Goal: Use online tool/utility: Utilize a website feature to perform a specific function

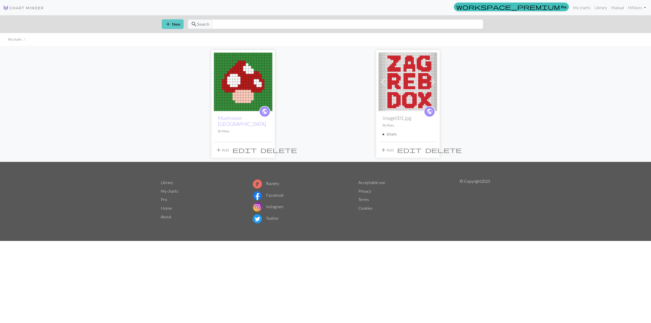
click at [170, 21] on span "add" at bounding box center [168, 24] width 6 height 7
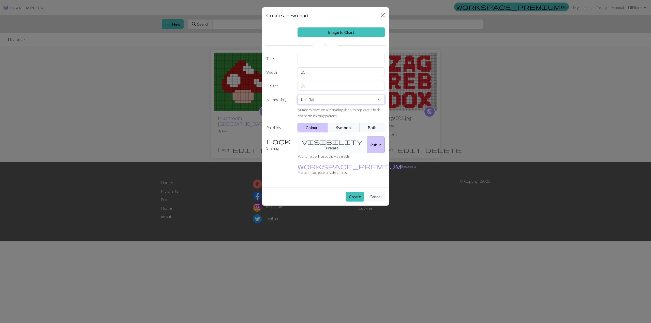
click at [324, 100] on select "Knit flat Knit in the round Lace knitting Cross stitch" at bounding box center [342, 100] width 88 height 10
select select "round"
click at [298, 95] on select "Knit flat Knit in the round Lace knitting Cross stitch" at bounding box center [342, 100] width 88 height 10
click at [332, 146] on div "visibility Private Public" at bounding box center [342, 145] width 94 height 17
click at [327, 144] on div "visibility Private Public" at bounding box center [342, 145] width 94 height 17
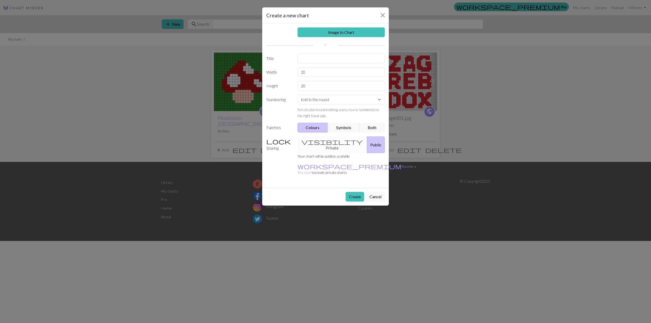
click at [320, 143] on div "visibility Private Public" at bounding box center [342, 145] width 94 height 17
click at [347, 127] on button "Symbols" at bounding box center [344, 128] width 32 height 10
click at [311, 126] on button "Colours" at bounding box center [313, 128] width 31 height 10
click at [310, 70] on input "20" at bounding box center [342, 72] width 88 height 10
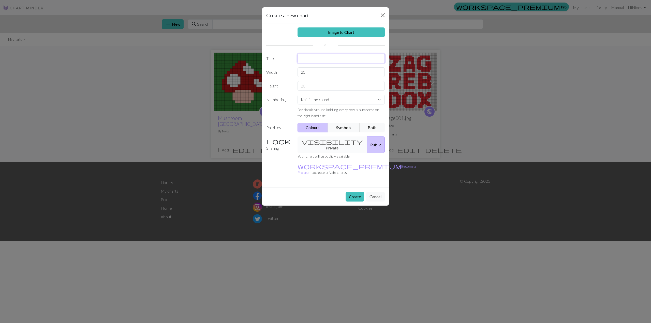
click at [320, 61] on input "text" at bounding box center [342, 59] width 88 height 10
type input "alien"
click at [358, 192] on button "Create" at bounding box center [355, 197] width 19 height 10
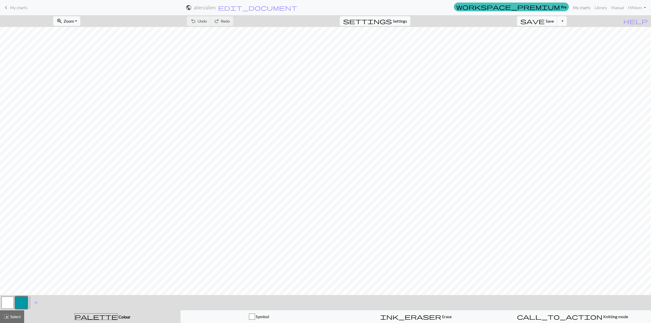
click at [584, 8] on link "My charts" at bounding box center [582, 8] width 22 height 10
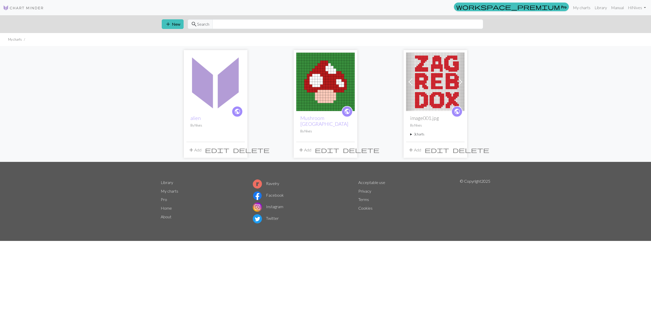
click at [242, 152] on span "delete" at bounding box center [251, 150] width 37 height 7
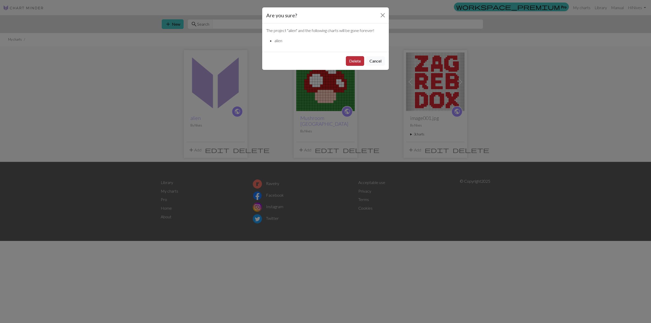
click at [358, 59] on button "Delete" at bounding box center [355, 61] width 18 height 10
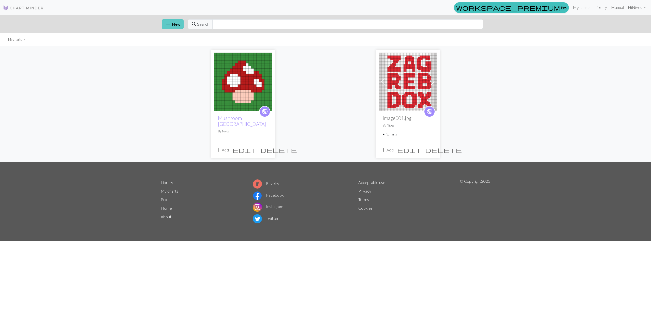
click at [173, 25] on button "add New" at bounding box center [173, 24] width 22 height 10
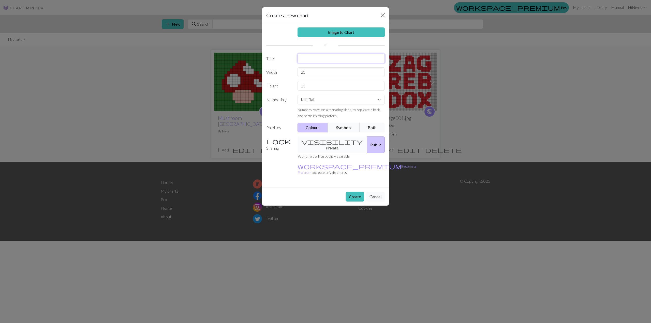
click at [321, 63] on input "text" at bounding box center [342, 59] width 88 height 10
type input "alien monster"
click at [341, 36] on link "Image to Chart" at bounding box center [342, 32] width 88 height 10
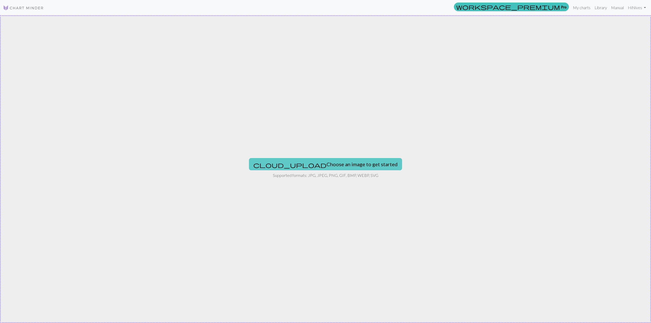
click at [297, 158] on button "cloud_upload Choose an image to get started" at bounding box center [325, 164] width 153 height 12
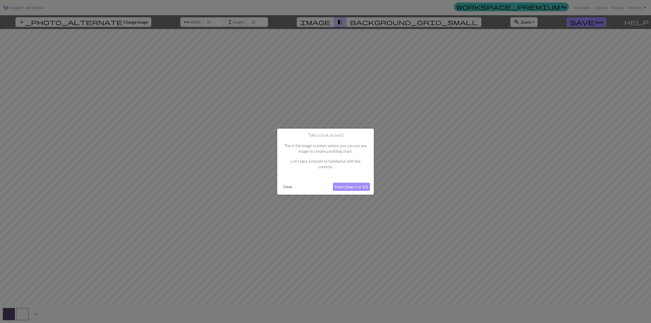
click at [351, 186] on button "Next (Step 1 of 10)" at bounding box center [351, 187] width 37 height 8
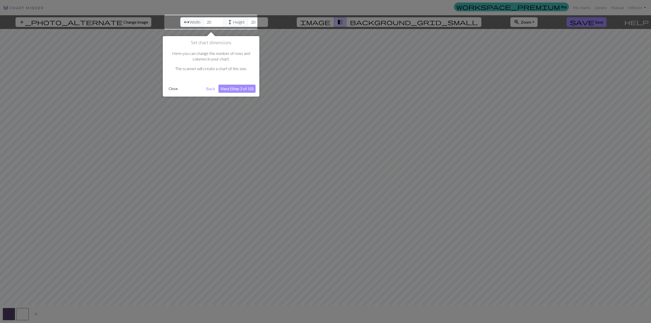
click at [245, 88] on button "Next (Step 2 of 10)" at bounding box center [237, 89] width 37 height 8
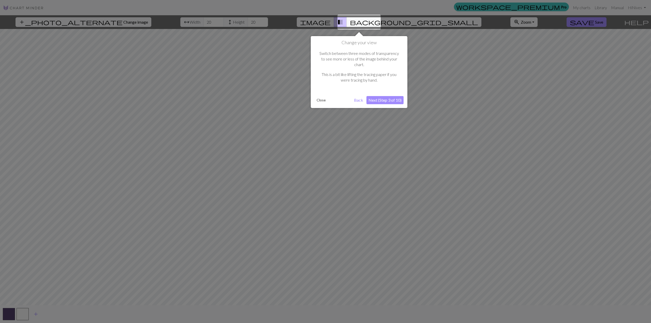
click at [376, 96] on button "Next (Step 3 of 10)" at bounding box center [385, 100] width 37 height 8
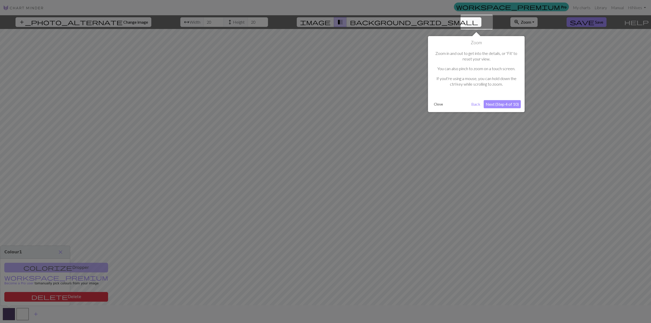
click at [509, 105] on button "Next (Step 4 of 10)" at bounding box center [502, 104] width 37 height 8
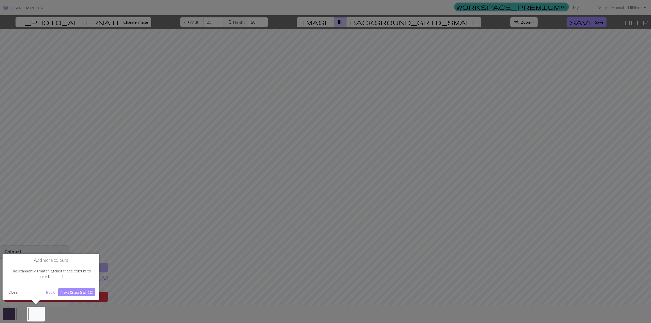
click at [82, 295] on button "Next (Step 5 of 10)" at bounding box center [76, 292] width 37 height 8
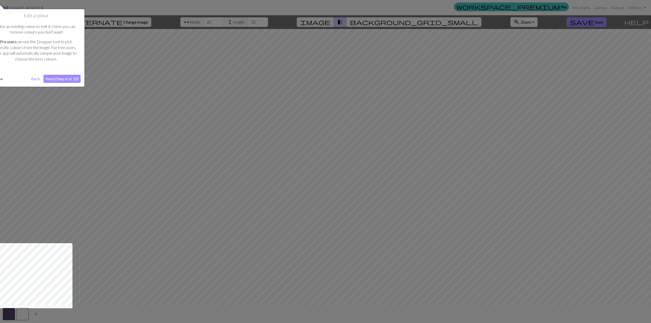
click at [66, 78] on button "Next (Step 6 of 10)" at bounding box center [61, 79] width 37 height 8
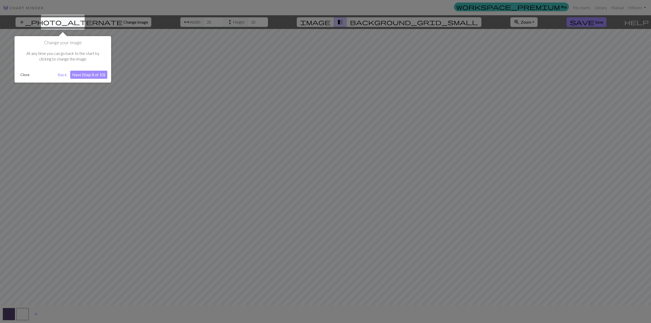
click at [90, 74] on button "Next (Step 8 of 10)" at bounding box center [88, 75] width 37 height 8
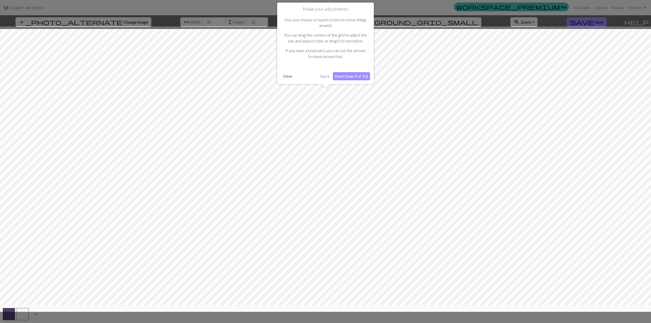
click at [356, 75] on button "Next (Step 9 of 10)" at bounding box center [351, 76] width 37 height 8
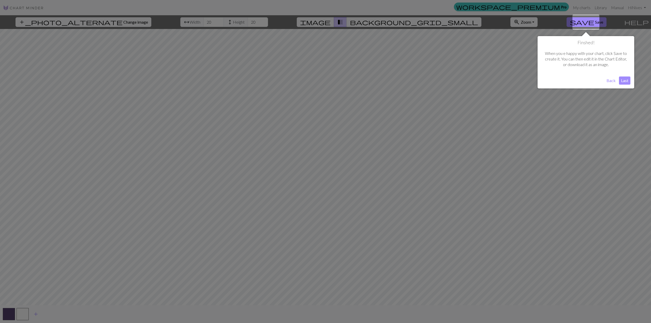
click at [627, 79] on button "Last" at bounding box center [624, 81] width 11 height 8
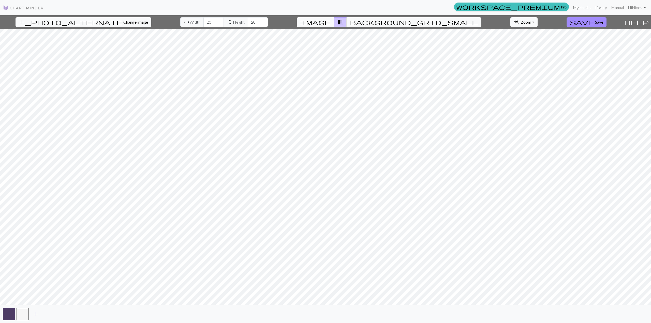
click at [331, 23] on span "image" at bounding box center [315, 22] width 31 height 7
click at [343, 22] on span "transition_fade" at bounding box center [340, 22] width 6 height 7
click at [331, 22] on span "image" at bounding box center [315, 22] width 31 height 7
click at [206, 20] on input "21" at bounding box center [213, 22] width 20 height 10
click at [206, 20] on input "22" at bounding box center [213, 22] width 20 height 10
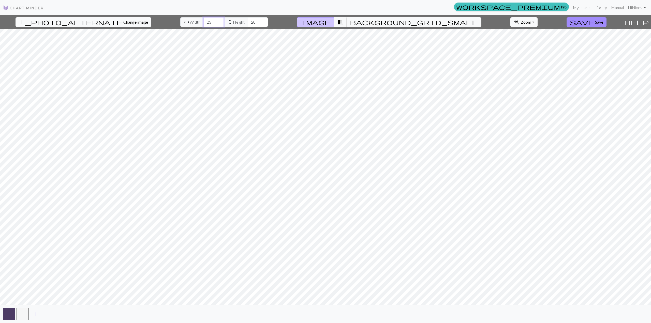
type input "23"
click at [206, 20] on input "23" at bounding box center [213, 22] width 20 height 10
click at [184, 21] on span "arrow_range" at bounding box center [187, 22] width 6 height 7
click at [373, 22] on span "background_grid_small" at bounding box center [414, 22] width 128 height 7
click at [343, 23] on span "transition_fade" at bounding box center [340, 22] width 6 height 7
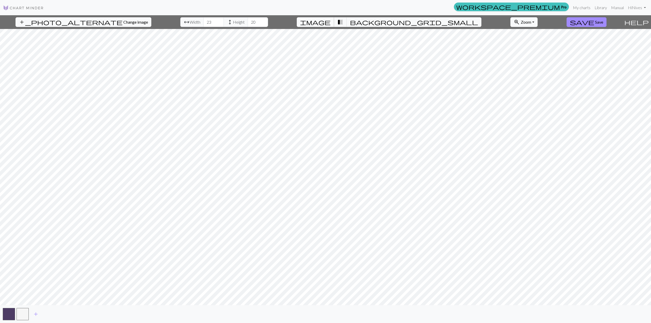
click at [331, 21] on span "image" at bounding box center [315, 22] width 31 height 7
click at [343, 23] on span "transition_fade" at bounding box center [340, 22] width 6 height 7
click at [521, 21] on span "Zoom" at bounding box center [526, 22] width 10 height 5
click at [511, 62] on button "50%" at bounding box center [531, 62] width 40 height 8
click at [343, 22] on span "transition_fade" at bounding box center [340, 22] width 6 height 7
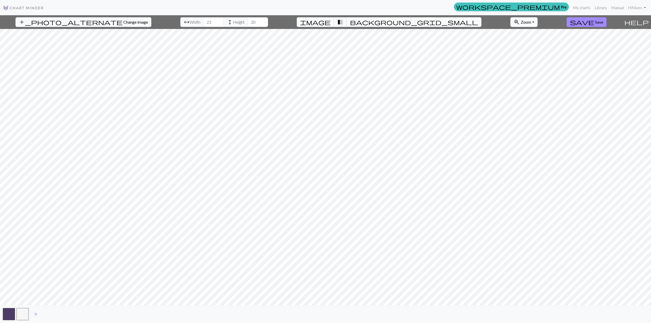
click at [372, 23] on span "background_grid_small" at bounding box center [414, 22] width 128 height 7
click at [369, 23] on span "background_grid_small" at bounding box center [414, 22] width 128 height 7
click at [367, 24] on button "background_grid_small" at bounding box center [414, 22] width 135 height 10
click at [343, 25] on span "transition_fade" at bounding box center [340, 22] width 6 height 7
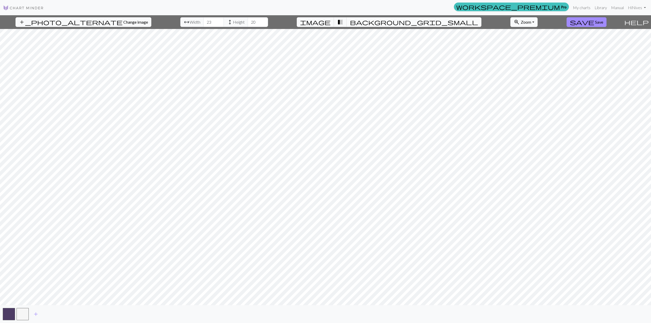
click at [371, 19] on span "background_grid_small" at bounding box center [414, 22] width 128 height 7
click at [583, 26] on button "save Save" at bounding box center [587, 22] width 40 height 10
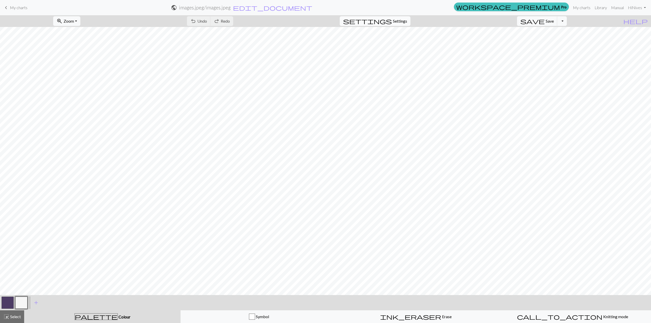
click at [403, 19] on span "Settings" at bounding box center [400, 21] width 14 height 6
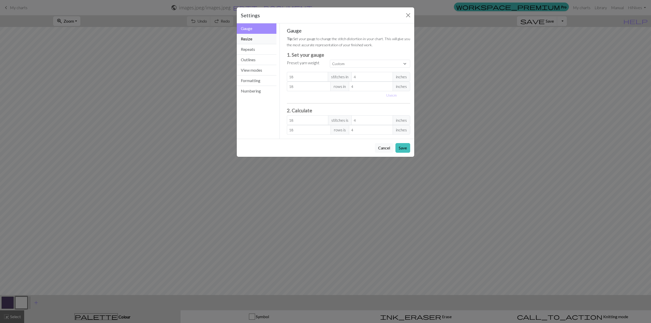
click at [262, 39] on button "Resize" at bounding box center [257, 39] width 40 height 10
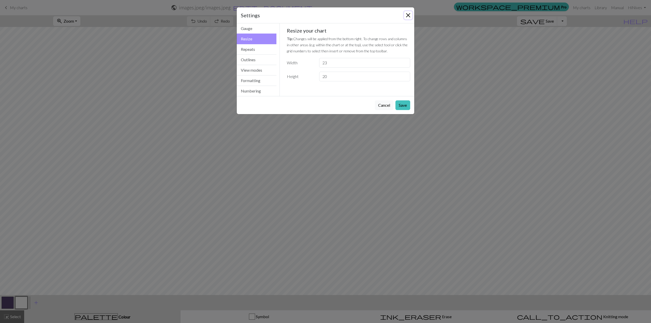
click at [409, 16] on button "Close" at bounding box center [408, 15] width 8 height 8
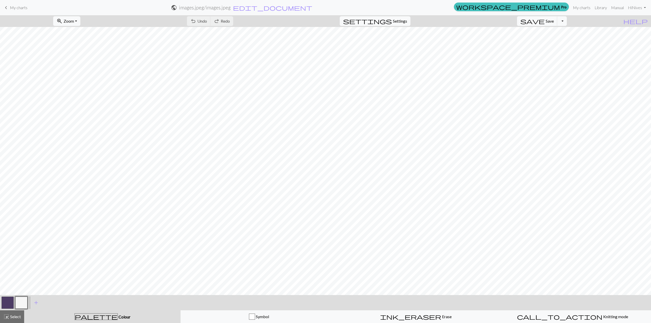
click at [230, 18] on div "undo Undo Undo redo Redo Redo" at bounding box center [210, 21] width 54 height 12
click at [229, 21] on div "undo Undo Undo redo Redo Redo" at bounding box center [210, 21] width 54 height 12
click at [13, 8] on span "My charts" at bounding box center [19, 7] width 18 height 5
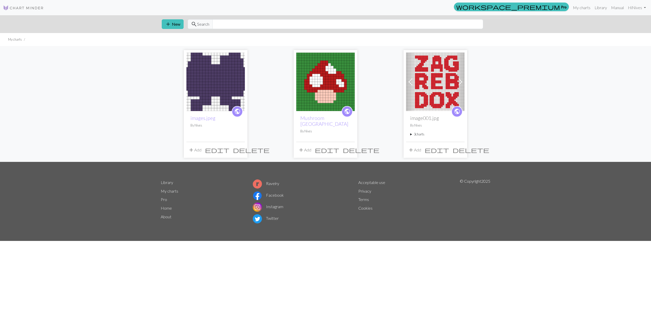
click at [240, 149] on span "delete" at bounding box center [251, 150] width 37 height 7
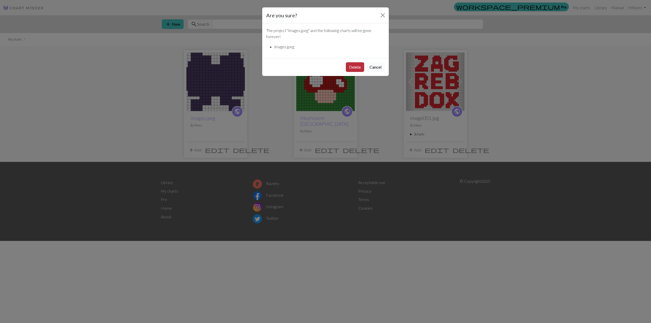
click at [348, 66] on button "Delete" at bounding box center [355, 67] width 18 height 10
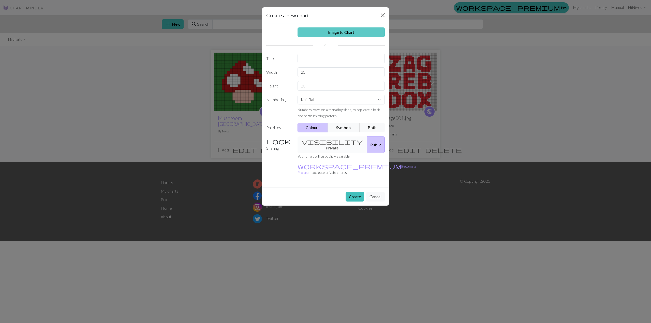
click at [344, 30] on link "Image to Chart" at bounding box center [342, 32] width 88 height 10
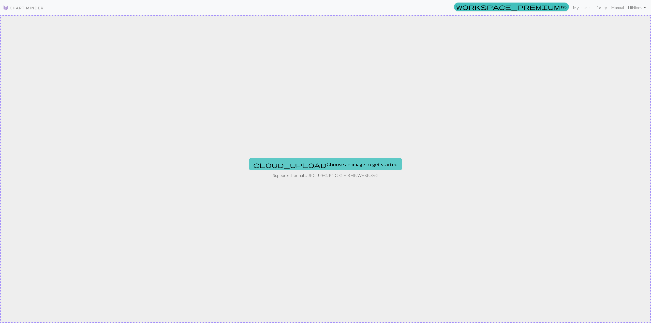
click at [294, 159] on button "cloud_upload Choose an image to get started" at bounding box center [325, 164] width 153 height 12
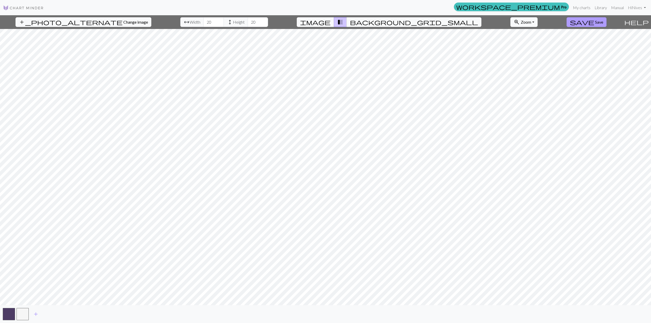
click at [581, 20] on span "save" at bounding box center [582, 22] width 24 height 7
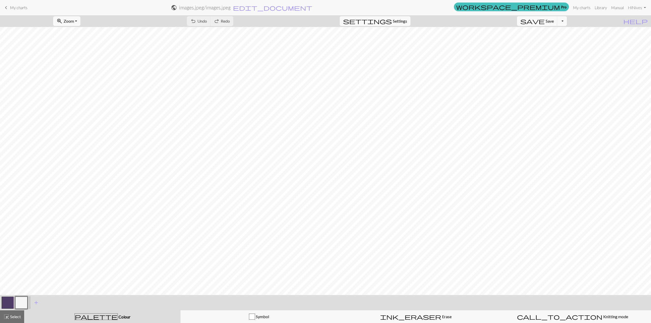
click at [18, 301] on button "button" at bounding box center [21, 303] width 12 height 12
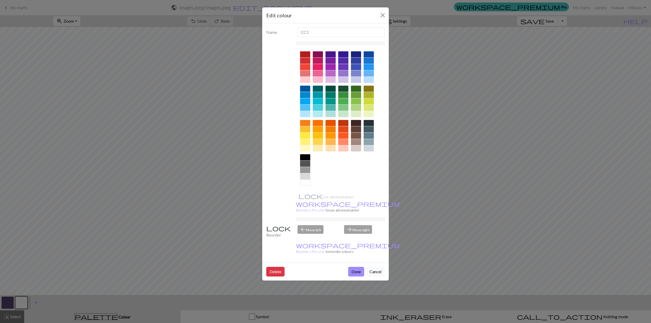
click at [303, 157] on div at bounding box center [305, 157] width 10 height 6
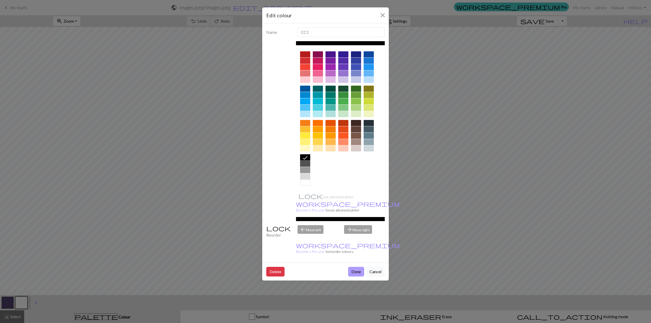
click at [360, 267] on button "Done" at bounding box center [356, 272] width 16 height 10
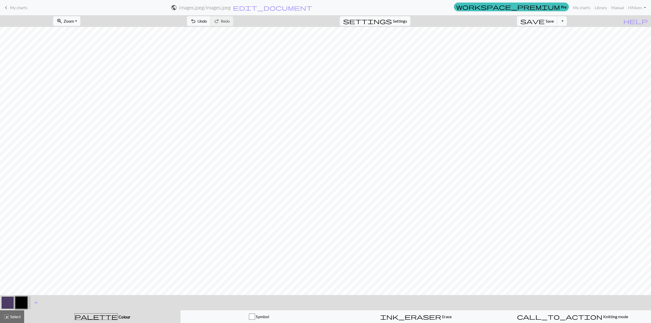
click at [17, 304] on button "button" at bounding box center [21, 303] width 12 height 12
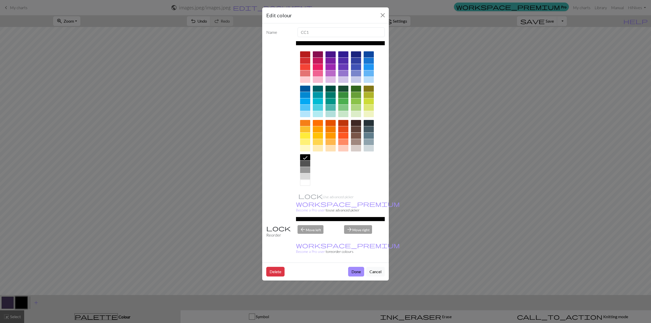
click at [306, 185] on div at bounding box center [305, 183] width 10 height 6
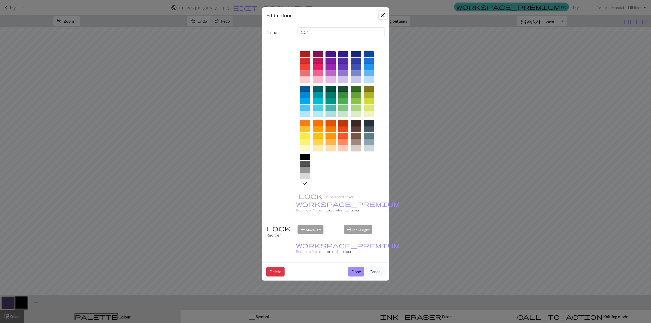
click at [382, 17] on button "Close" at bounding box center [383, 15] width 8 height 8
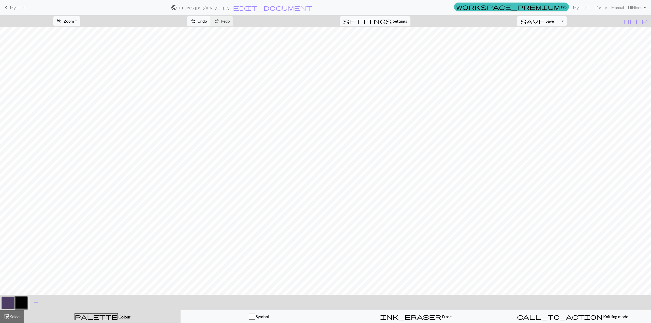
click at [15, 303] on div at bounding box center [21, 303] width 14 height 14
click at [18, 300] on button "button" at bounding box center [21, 303] width 12 height 12
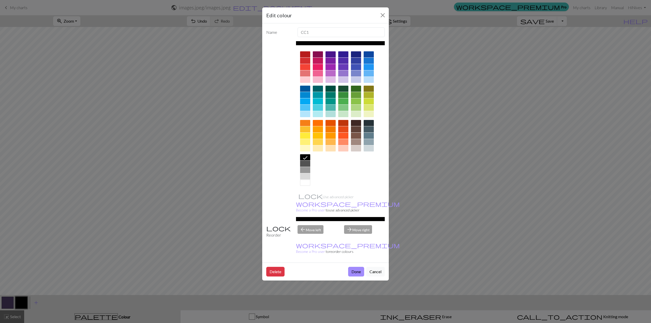
click at [303, 182] on div at bounding box center [305, 183] width 10 height 6
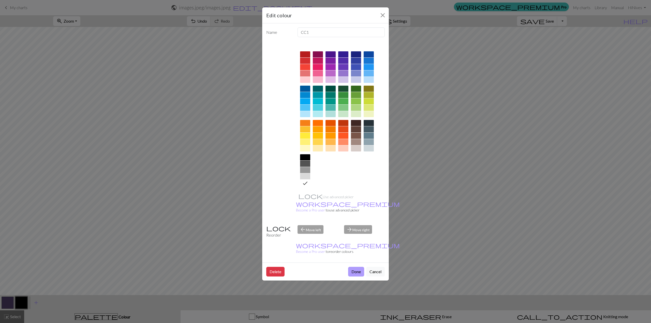
click at [356, 267] on button "Done" at bounding box center [356, 272] width 16 height 10
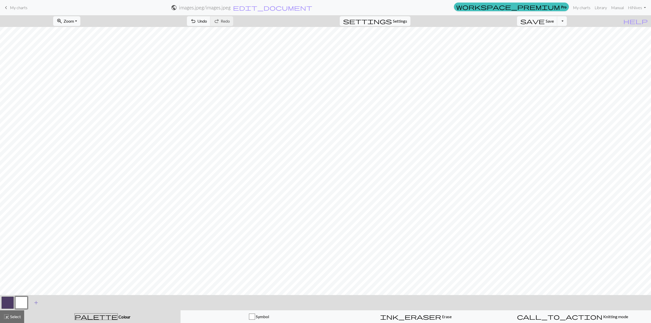
click at [36, 301] on span "add" at bounding box center [36, 302] width 6 height 7
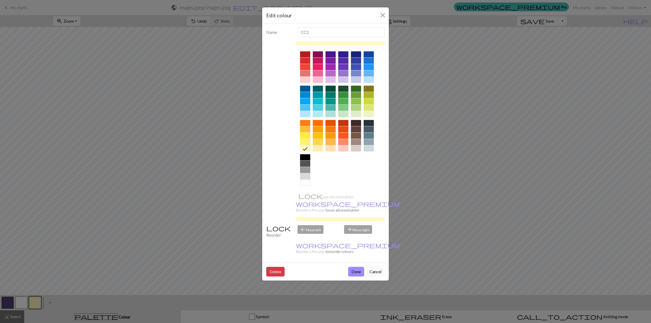
click at [33, 301] on div "Edit colour Name CC2 Use advanced picker workspace_premium Become a Pro user to…" at bounding box center [325, 161] width 651 height 323
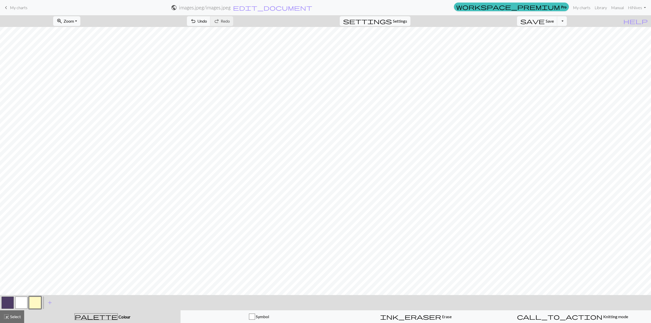
click at [36, 302] on button "button" at bounding box center [35, 303] width 12 height 12
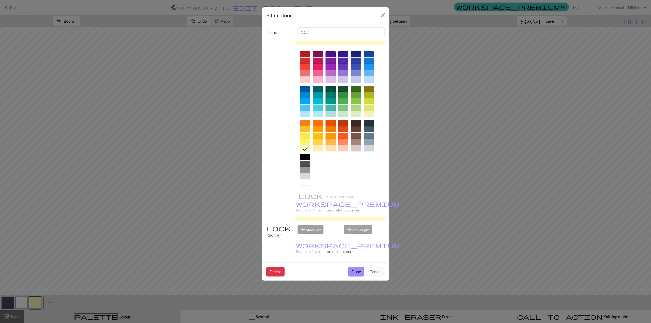
click at [302, 159] on div at bounding box center [305, 157] width 10 height 6
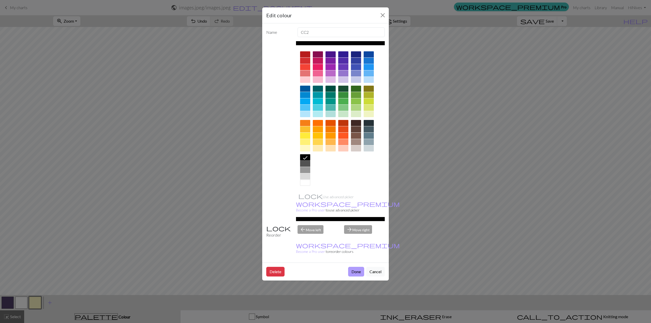
click at [355, 267] on button "Done" at bounding box center [356, 272] width 16 height 10
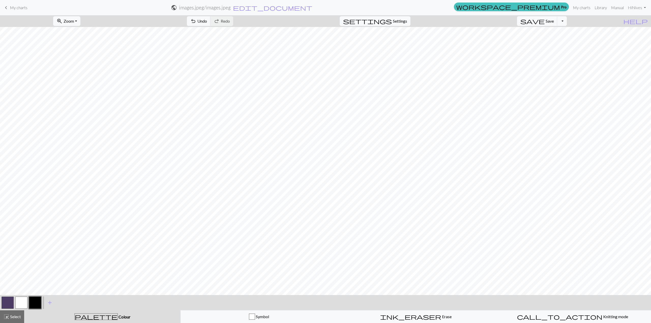
click at [5, 301] on button "button" at bounding box center [8, 303] width 12 height 12
click at [33, 307] on button "button" at bounding box center [35, 303] width 12 height 12
click at [17, 307] on button "button" at bounding box center [21, 303] width 12 height 12
click at [33, 304] on button "button" at bounding box center [35, 303] width 12 height 12
click at [32, 302] on button "button" at bounding box center [35, 303] width 12 height 12
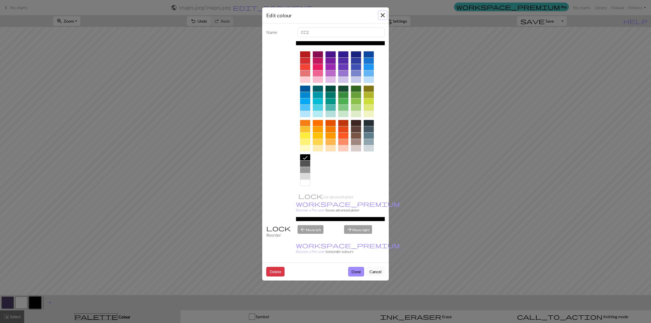
click at [382, 15] on button "Close" at bounding box center [383, 15] width 8 height 8
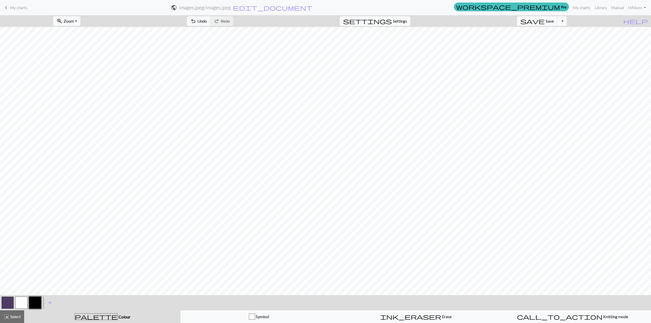
click at [37, 302] on button "button" at bounding box center [35, 303] width 12 height 12
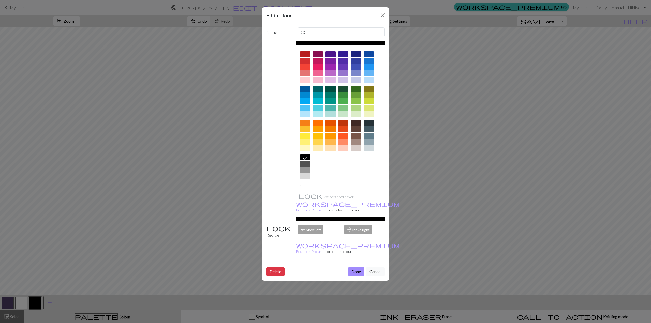
click at [308, 157] on icon at bounding box center [305, 158] width 6 height 6
click at [350, 267] on button "Done" at bounding box center [356, 272] width 16 height 10
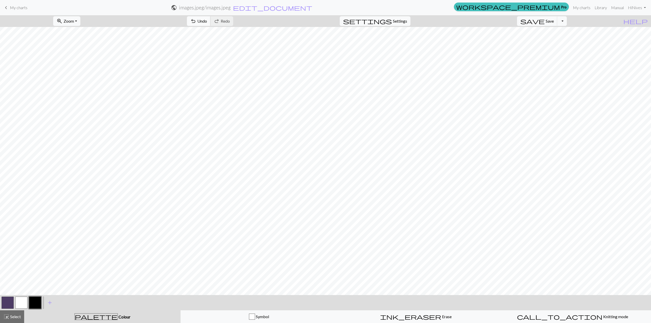
click at [196, 22] on span "undo" at bounding box center [193, 21] width 6 height 7
click at [211, 18] on button "undo Undo Undo" at bounding box center [199, 21] width 24 height 10
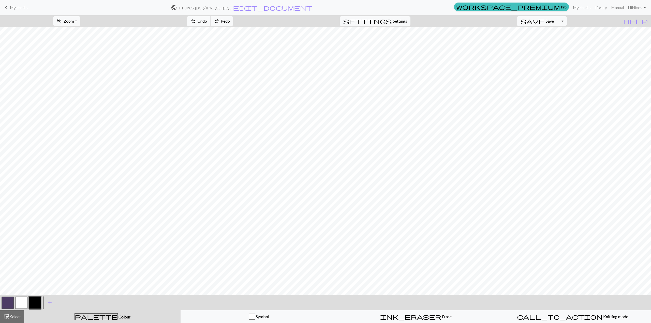
click at [211, 18] on button "undo Undo Undo" at bounding box center [199, 21] width 24 height 10
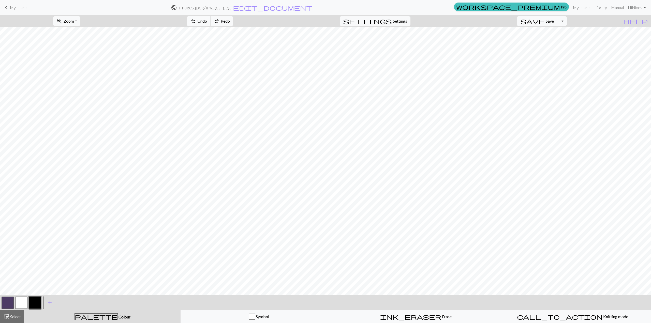
click at [211, 18] on button "undo Undo Undo" at bounding box center [199, 21] width 24 height 10
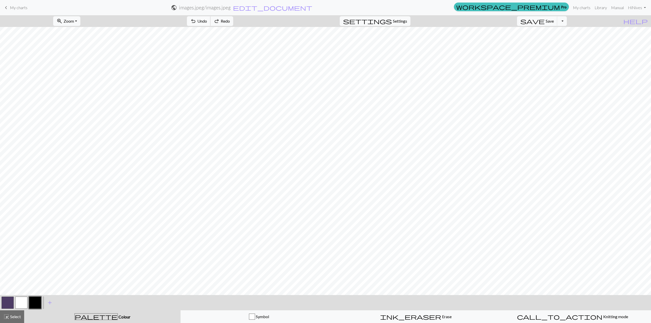
click at [211, 18] on button "undo Undo Undo" at bounding box center [199, 21] width 24 height 10
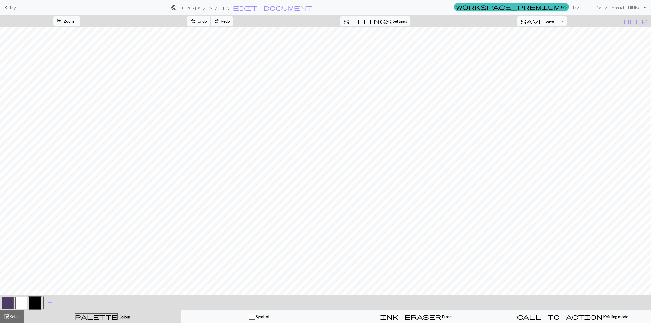
click at [211, 18] on button "undo Undo Undo" at bounding box center [199, 21] width 24 height 10
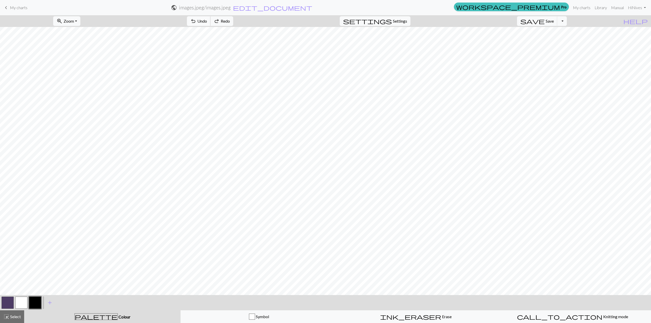
click at [211, 18] on button "undo Undo Undo" at bounding box center [199, 21] width 24 height 10
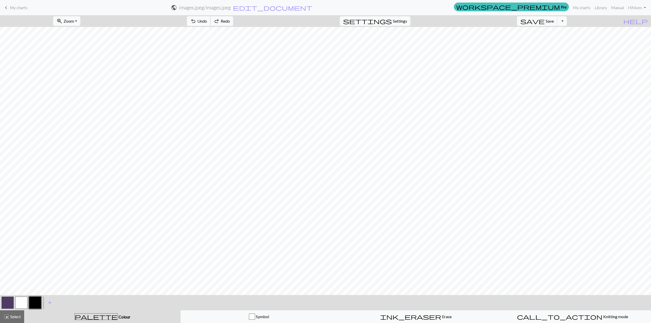
click at [211, 18] on button "undo Undo Undo" at bounding box center [199, 21] width 24 height 10
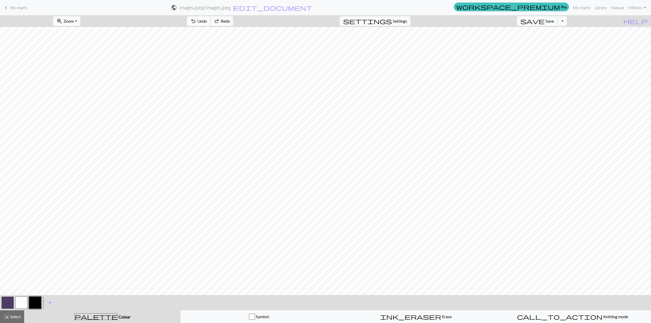
click at [211, 18] on button "undo Undo Undo" at bounding box center [199, 21] width 24 height 10
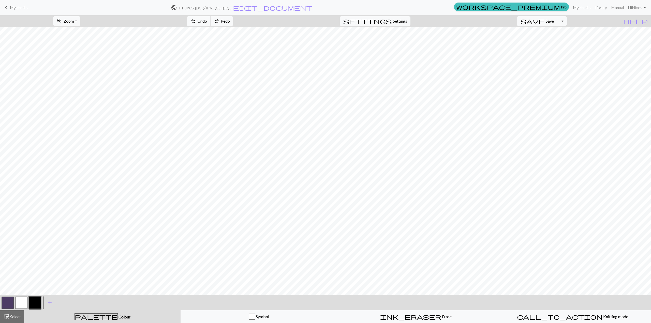
click at [211, 18] on button "undo Undo Undo" at bounding box center [199, 21] width 24 height 10
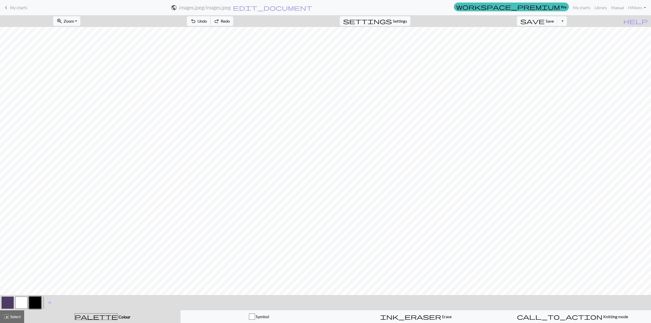
click at [211, 18] on button "undo Undo Undo" at bounding box center [199, 21] width 24 height 10
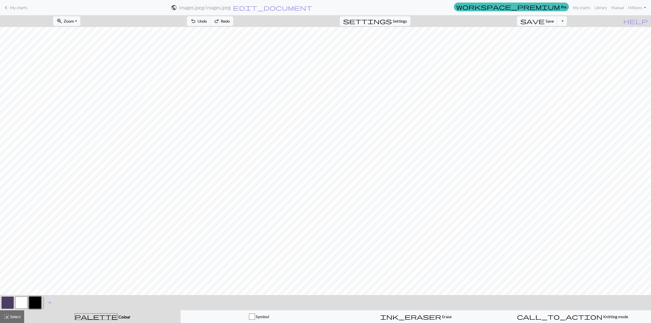
click at [230, 18] on div "undo Undo Undo redo Redo Redo" at bounding box center [210, 21] width 54 height 12
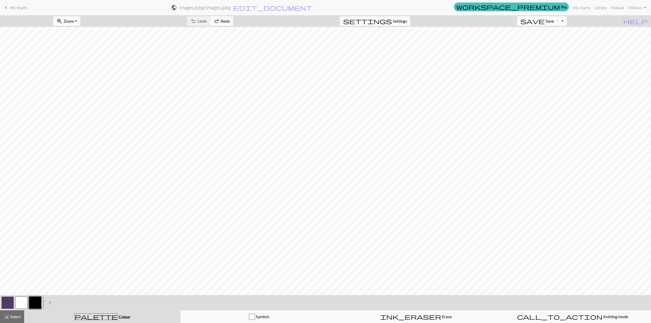
click at [227, 19] on div "undo Undo Undo redo Redo Redo" at bounding box center [210, 21] width 54 height 12
click at [2, 302] on button "button" at bounding box center [8, 303] width 12 height 12
click at [405, 20] on span "Settings" at bounding box center [400, 21] width 14 height 6
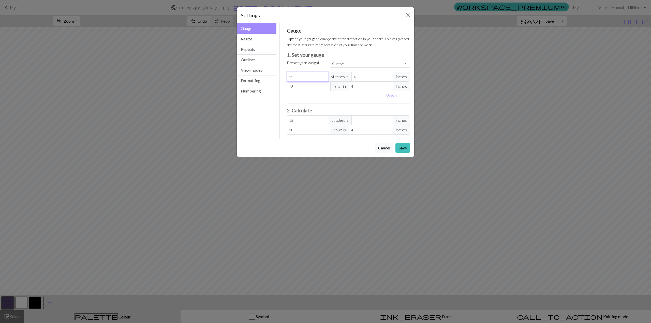
click at [313, 79] on input "15" at bounding box center [307, 77] width 41 height 10
type input "1"
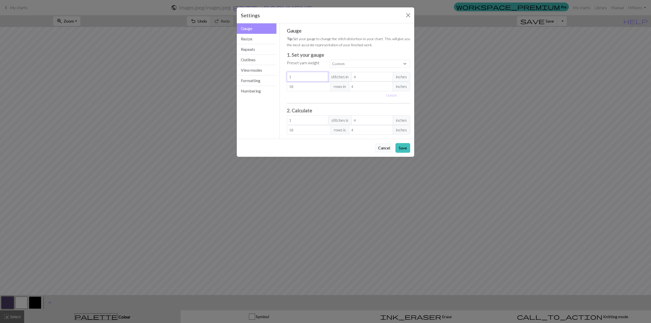
type input "0"
type input "2"
type input "26"
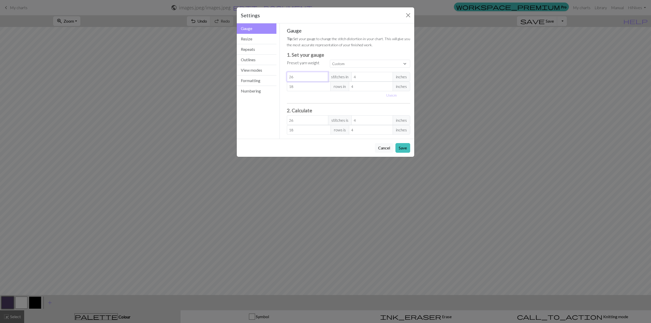
type input "26"
click at [338, 57] on h3 "1. Set your gauge" at bounding box center [349, 55] width 124 height 6
click at [339, 62] on select "Custom Square Lace Light Fingering Fingering Sport Double knit Worsted Aran Bul…" at bounding box center [370, 64] width 80 height 8
click at [350, 55] on h3 "1. Set your gauge" at bounding box center [349, 55] width 124 height 6
click at [346, 62] on select "Custom Square Lace Light Fingering Fingering Sport Double knit Worsted Aran Bul…" at bounding box center [370, 64] width 80 height 8
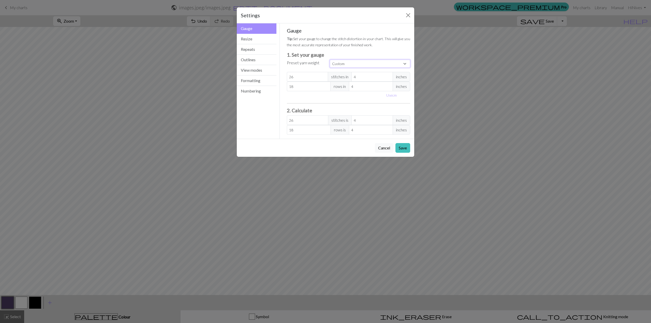
click at [346, 62] on select "Custom Square Lace Light Fingering Fingering Sport Double knit Worsted Aran Bul…" at bounding box center [370, 64] width 80 height 8
click at [403, 76] on span "inches" at bounding box center [402, 77] width 18 height 10
click at [393, 77] on span "inches" at bounding box center [402, 77] width 18 height 10
type input "3"
type input "34.67"
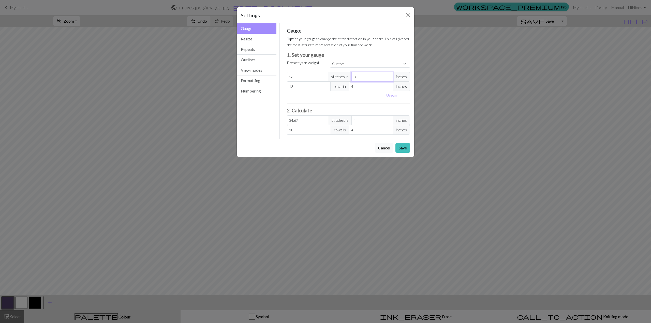
click at [387, 78] on input "3" at bounding box center [372, 77] width 41 height 10
click at [261, 88] on button "Numbering" at bounding box center [257, 91] width 40 height 10
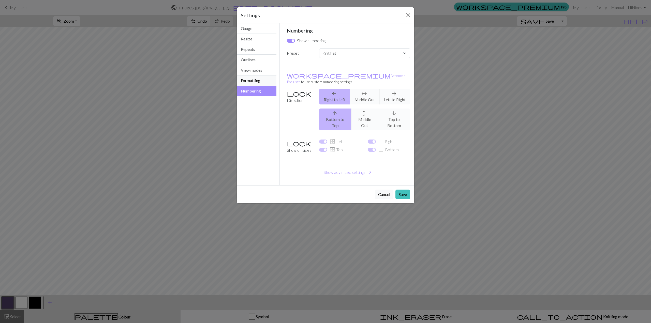
click at [260, 81] on button "Formatting" at bounding box center [257, 81] width 40 height 10
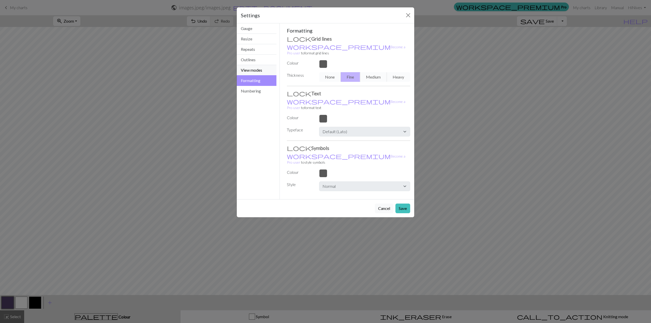
click at [262, 70] on button "View modes" at bounding box center [257, 70] width 40 height 10
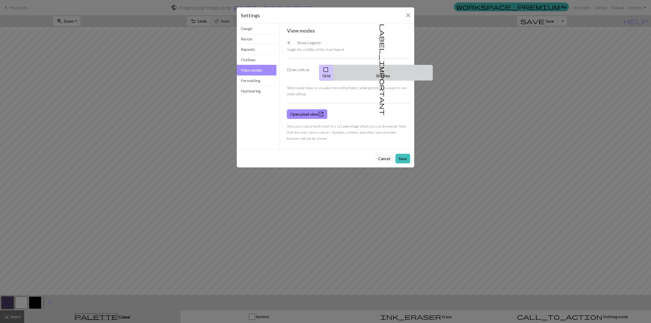
click at [383, 70] on button "label_important Stitches" at bounding box center [383, 73] width 99 height 16
click at [258, 55] on button "Outlines" at bounding box center [257, 60] width 40 height 10
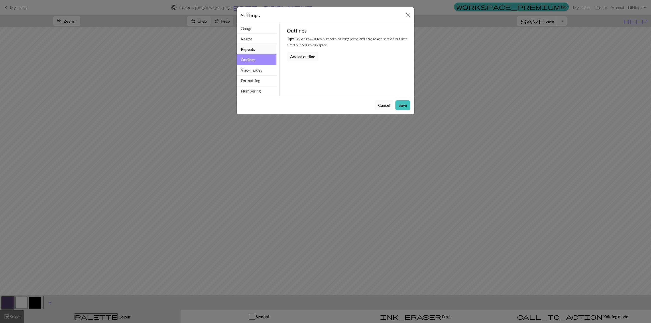
click at [261, 45] on button "Repeats" at bounding box center [257, 49] width 40 height 10
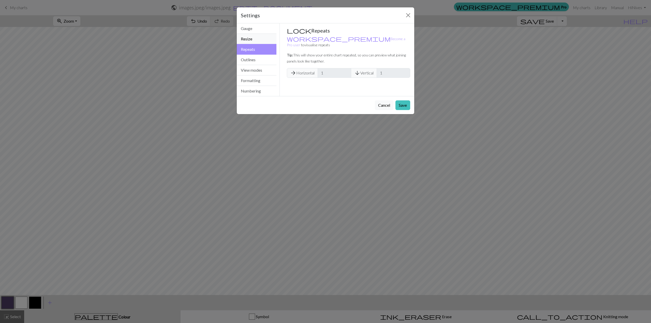
click at [252, 35] on button "Resize" at bounding box center [257, 39] width 40 height 10
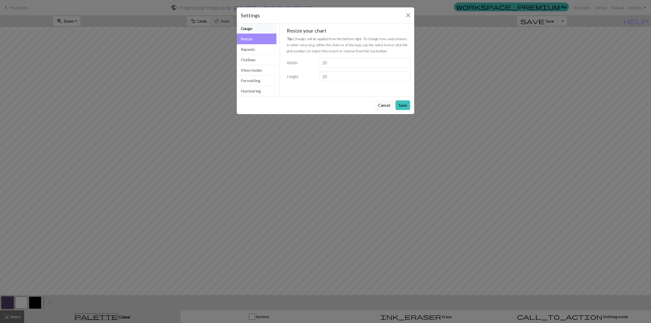
click at [257, 26] on button "Gauge" at bounding box center [257, 28] width 40 height 10
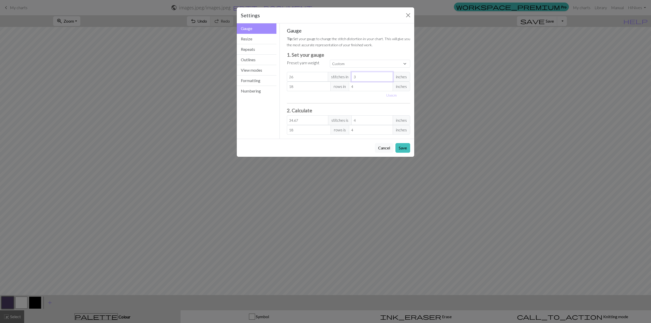
click at [354, 76] on input "3" at bounding box center [372, 77] width 41 height 10
click at [359, 74] on input "3" at bounding box center [372, 77] width 41 height 10
click at [394, 96] on button "Use cm" at bounding box center [391, 95] width 15 height 8
type input "7.62"
type input "10.16"
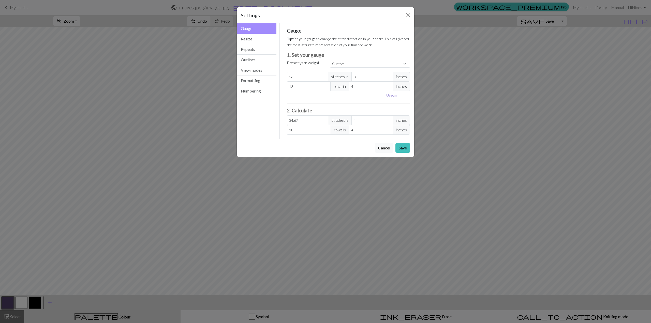
type input "10.16"
click at [370, 75] on input "7.62" at bounding box center [376, 77] width 44 height 10
type input "7.6"
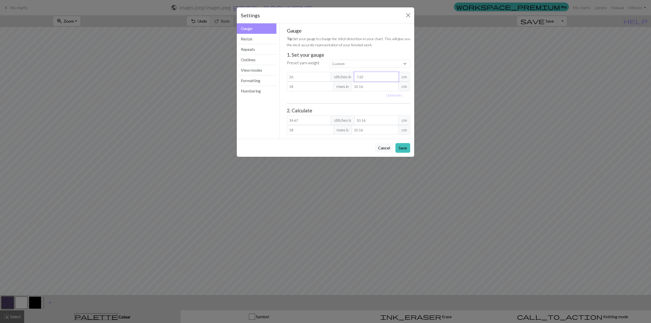
type input "34.76"
type input "7"
type input "37.74"
type input "1"
type input "264.16"
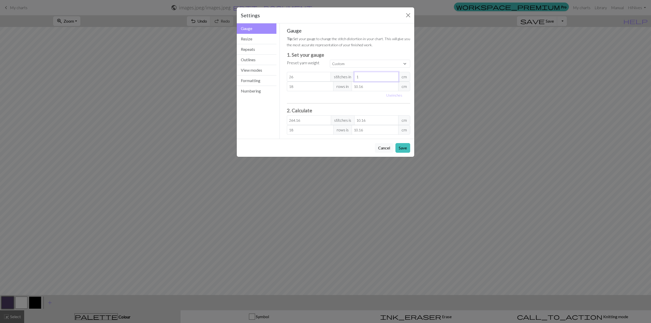
type input "13"
type input "20.32"
type input "13"
click at [315, 89] on input "18" at bounding box center [310, 87] width 47 height 10
click at [302, 85] on input "18" at bounding box center [310, 87] width 47 height 10
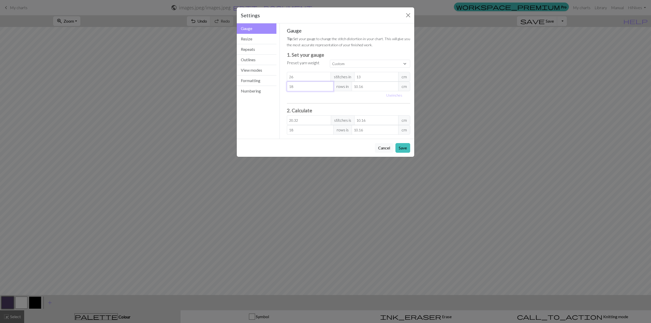
type input "1"
type input "0"
type input "6"
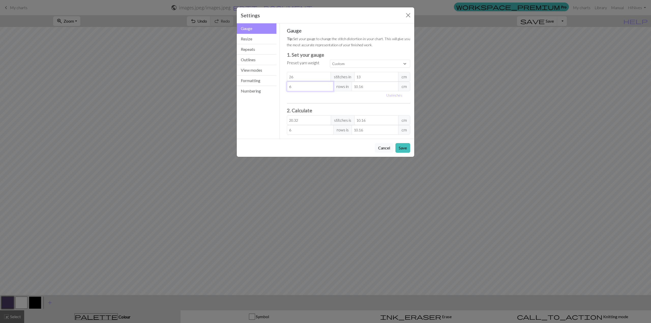
type input "6"
click at [370, 99] on div "Use inches" at bounding box center [349, 95] width 130 height 8
click at [370, 86] on input "10.16" at bounding box center [375, 87] width 47 height 10
type input "10.1"
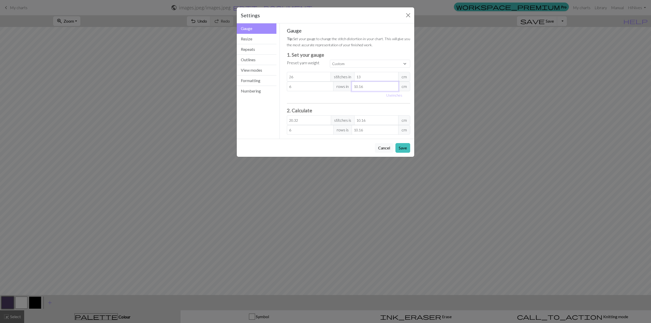
type input "6.04"
type input "10"
type input "6.1"
type input "1"
type input "60.96"
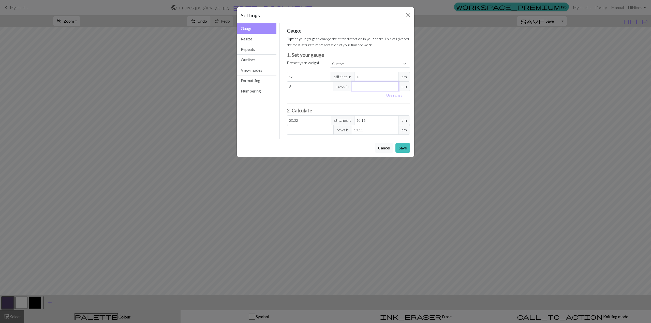
type input "1"
type input "60.96"
type input "13"
type input "4.69"
type input "13"
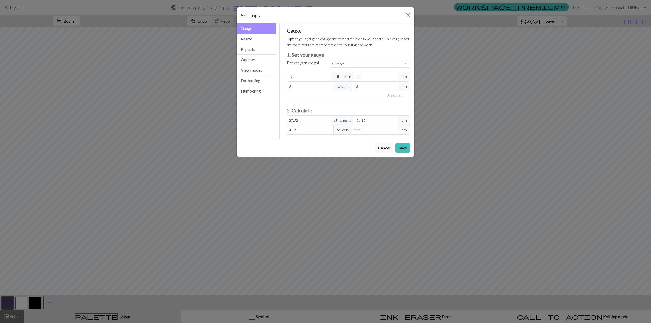
click at [343, 110] on h3 "2. Calculate" at bounding box center [349, 111] width 124 height 6
click at [265, 85] on button "Formatting" at bounding box center [257, 81] width 40 height 10
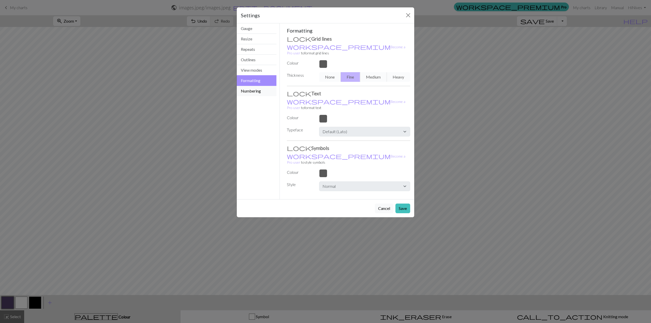
click at [253, 92] on button "Numbering" at bounding box center [257, 91] width 40 height 10
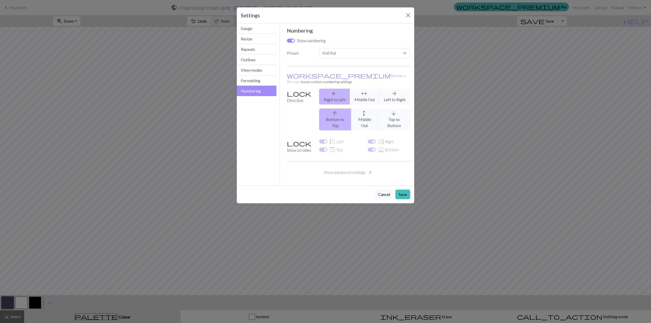
click at [332, 168] on button "Show advanced settings chevron_right" at bounding box center [349, 173] width 124 height 10
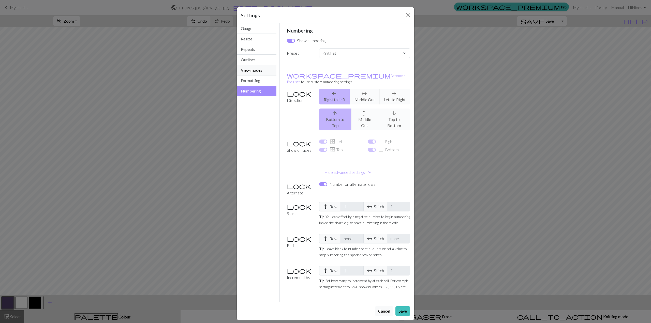
click at [260, 66] on button "View modes" at bounding box center [257, 70] width 40 height 10
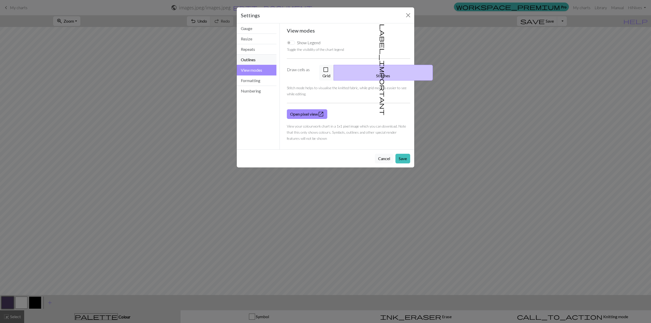
click at [261, 60] on button "Outlines" at bounding box center [257, 60] width 40 height 10
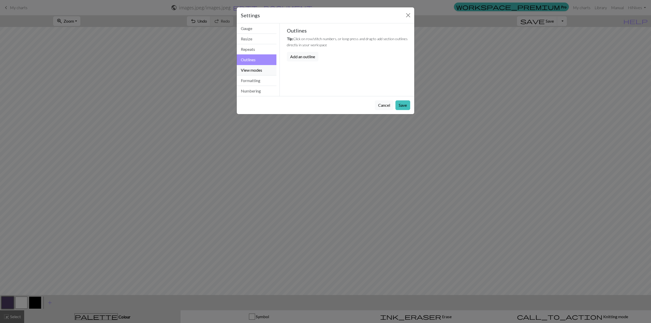
click at [260, 70] on button "View modes" at bounding box center [257, 70] width 40 height 10
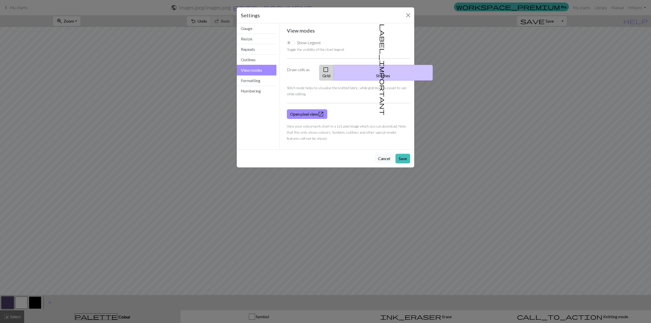
click at [334, 69] on button "check_box_outline_blank Grid" at bounding box center [326, 73] width 15 height 16
click at [255, 55] on button "Outlines" at bounding box center [257, 60] width 40 height 10
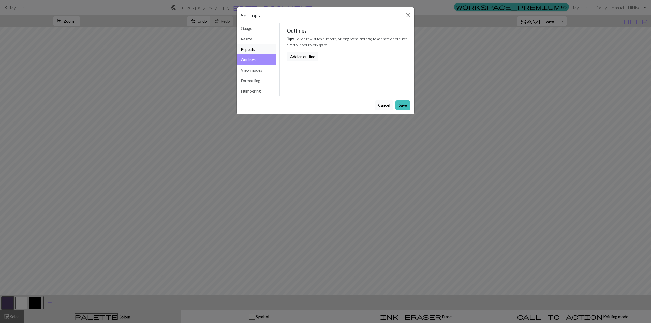
click at [261, 46] on button "Repeats" at bounding box center [257, 49] width 40 height 10
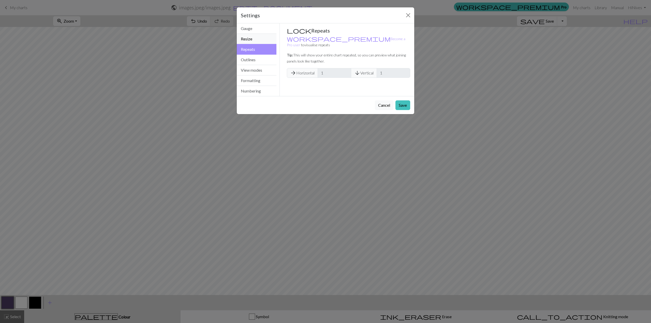
click at [264, 38] on button "Resize" at bounding box center [257, 39] width 40 height 10
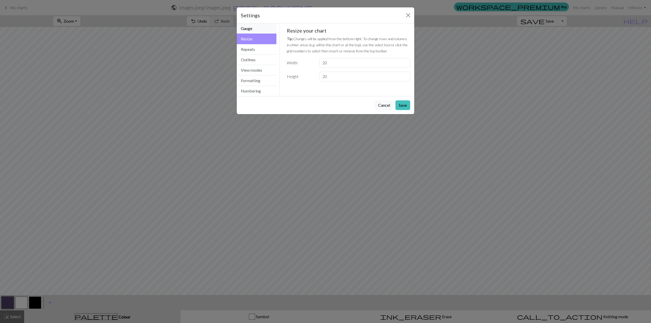
click at [266, 26] on button "Gauge" at bounding box center [257, 28] width 40 height 10
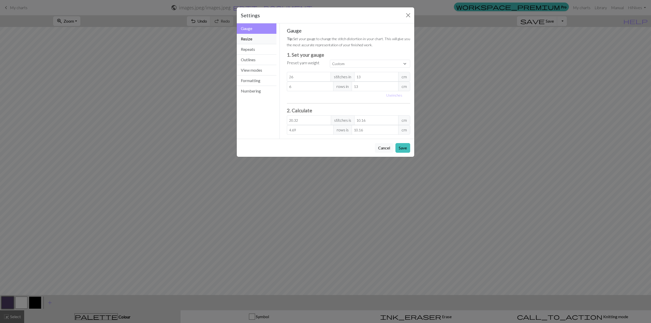
click at [263, 40] on button "Resize" at bounding box center [257, 39] width 40 height 10
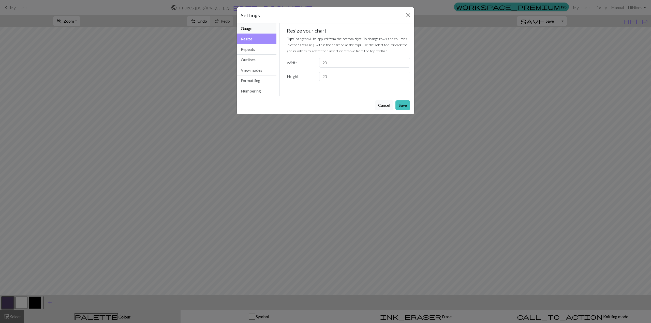
click at [267, 27] on button "Gauge" at bounding box center [257, 28] width 40 height 10
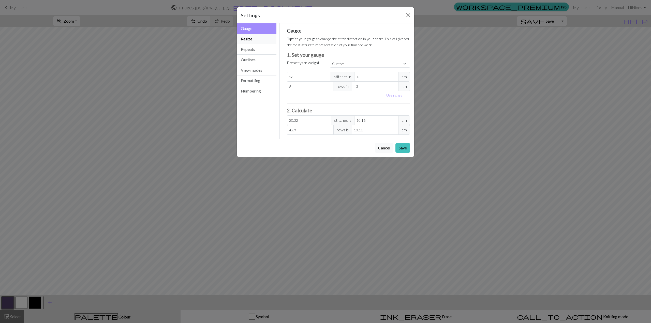
click at [262, 38] on button "Resize" at bounding box center [257, 39] width 40 height 10
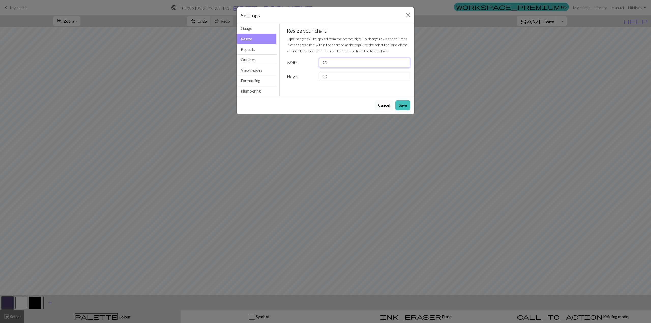
click at [336, 61] on input "20" at bounding box center [364, 63] width 91 height 10
click at [407, 60] on input "21" at bounding box center [364, 63] width 91 height 10
click at [406, 60] on input "22" at bounding box center [364, 63] width 91 height 10
click at [406, 60] on input "23" at bounding box center [364, 63] width 91 height 10
click at [406, 60] on input "24" at bounding box center [364, 63] width 91 height 10
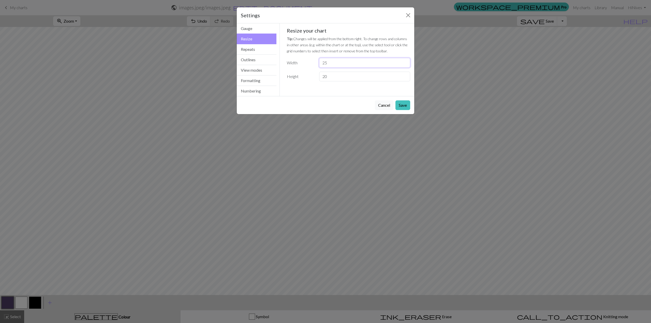
click at [406, 60] on input "25" at bounding box center [364, 63] width 91 height 10
type input "26"
click at [406, 60] on input "26" at bounding box center [364, 63] width 91 height 10
click at [380, 77] on input "20" at bounding box center [364, 77] width 91 height 10
click at [404, 74] on input "21" at bounding box center [364, 77] width 91 height 10
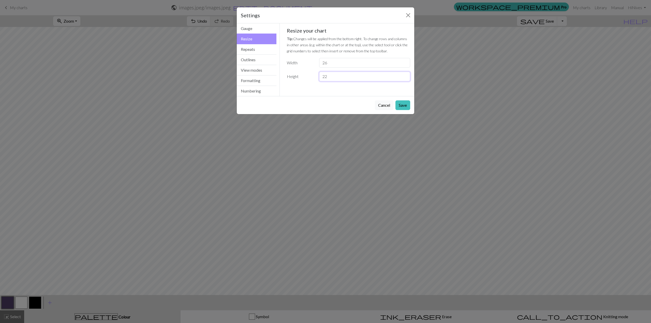
click at [404, 74] on input "22" at bounding box center [364, 77] width 91 height 10
click at [404, 74] on input "23" at bounding box center [364, 77] width 91 height 10
click at [404, 74] on input "24" at bounding box center [364, 77] width 91 height 10
click at [404, 74] on input "25" at bounding box center [364, 77] width 91 height 10
click at [404, 74] on input "26" at bounding box center [364, 77] width 91 height 10
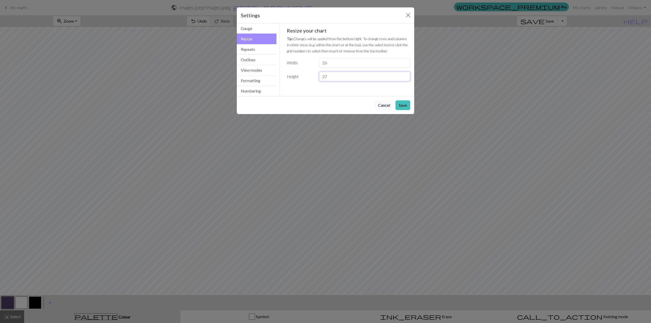
click at [404, 74] on input "27" at bounding box center [364, 77] width 91 height 10
type input "26"
click at [405, 79] on input "26" at bounding box center [364, 77] width 91 height 10
click at [263, 28] on button "Gauge" at bounding box center [257, 28] width 40 height 10
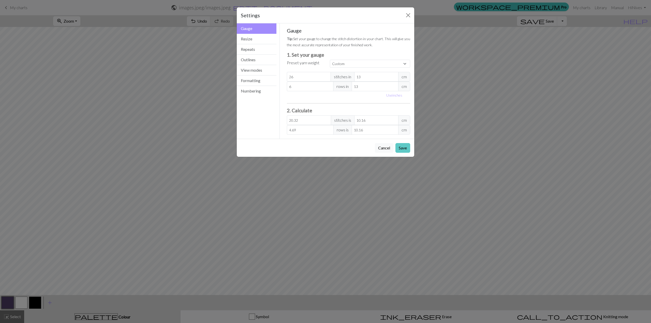
click at [399, 148] on button "Save" at bounding box center [403, 148] width 15 height 10
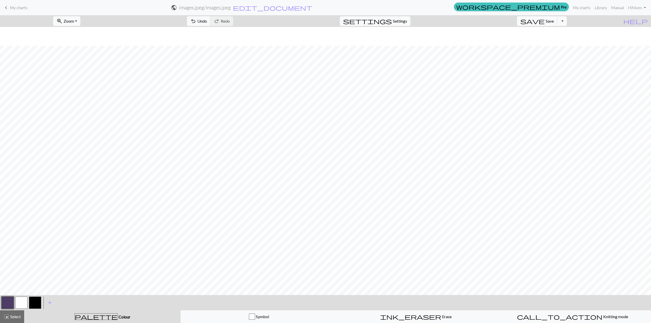
scroll to position [366, 0]
click at [407, 20] on span "Settings" at bounding box center [400, 21] width 14 height 6
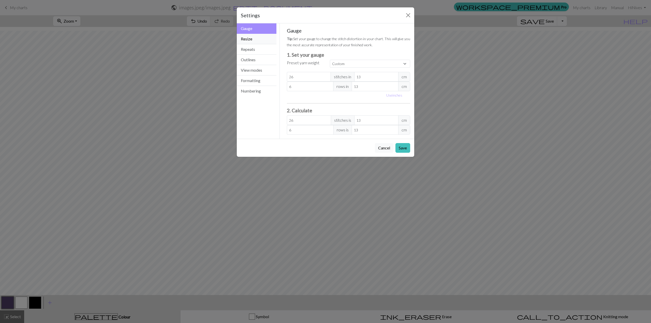
click at [255, 40] on button "Resize" at bounding box center [257, 39] width 40 height 10
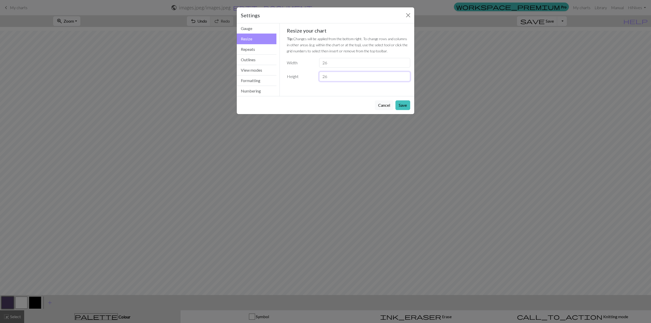
click at [333, 79] on input "26" at bounding box center [364, 77] width 91 height 10
click at [402, 103] on button "Save" at bounding box center [403, 105] width 15 height 10
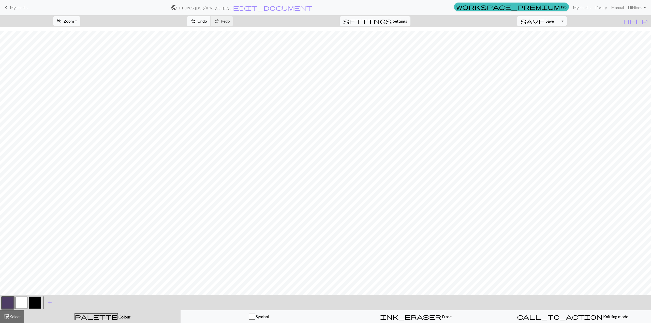
click at [196, 23] on span "undo" at bounding box center [193, 21] width 6 height 7
click at [408, 17] on button "settings Settings" at bounding box center [375, 21] width 71 height 10
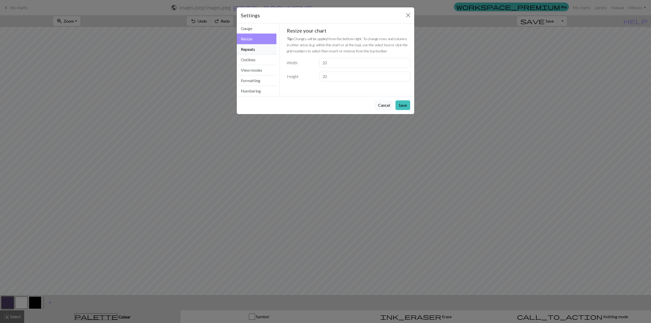
click at [259, 46] on button "Repeats" at bounding box center [257, 49] width 40 height 10
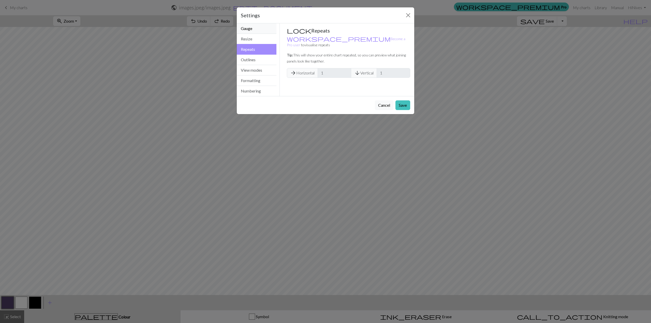
click at [263, 33] on button "Gauge" at bounding box center [257, 28] width 40 height 10
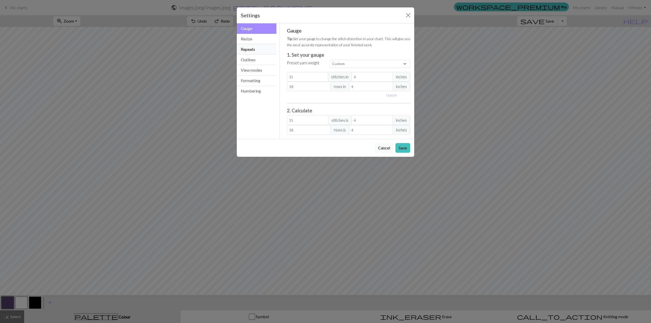
click at [259, 45] on button "Repeats" at bounding box center [257, 49] width 40 height 10
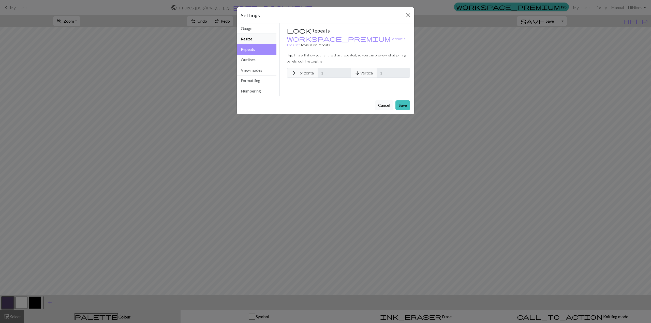
click at [262, 38] on button "Resize" at bounding box center [257, 39] width 40 height 10
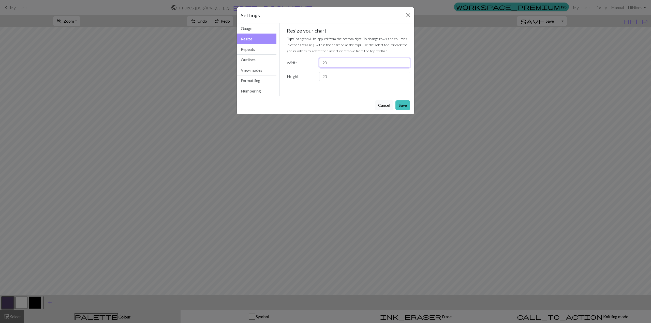
click at [347, 65] on input "20" at bounding box center [364, 63] width 91 height 10
click at [403, 62] on input "21" at bounding box center [364, 63] width 91 height 10
click at [404, 61] on input "22" at bounding box center [364, 63] width 91 height 10
click at [404, 61] on input "23" at bounding box center [364, 63] width 91 height 10
type input "24"
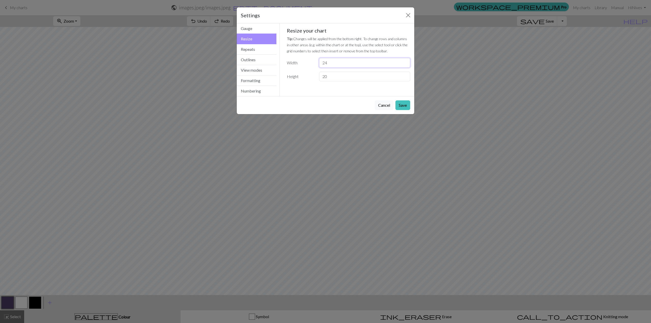
click at [404, 61] on input "24" at bounding box center [364, 63] width 91 height 10
click at [399, 73] on input "20" at bounding box center [364, 77] width 91 height 10
click at [405, 72] on input "20" at bounding box center [364, 77] width 91 height 10
click at [403, 76] on input "21" at bounding box center [364, 77] width 91 height 10
click at [404, 75] on input "22" at bounding box center [364, 77] width 91 height 10
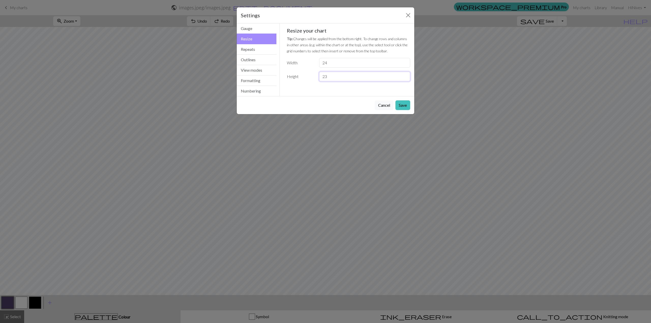
click at [404, 75] on input "23" at bounding box center [364, 77] width 91 height 10
type input "24"
click at [404, 75] on input "24" at bounding box center [364, 77] width 91 height 10
click at [403, 103] on button "Save" at bounding box center [403, 105] width 15 height 10
